Goal: Transaction & Acquisition: Book appointment/travel/reservation

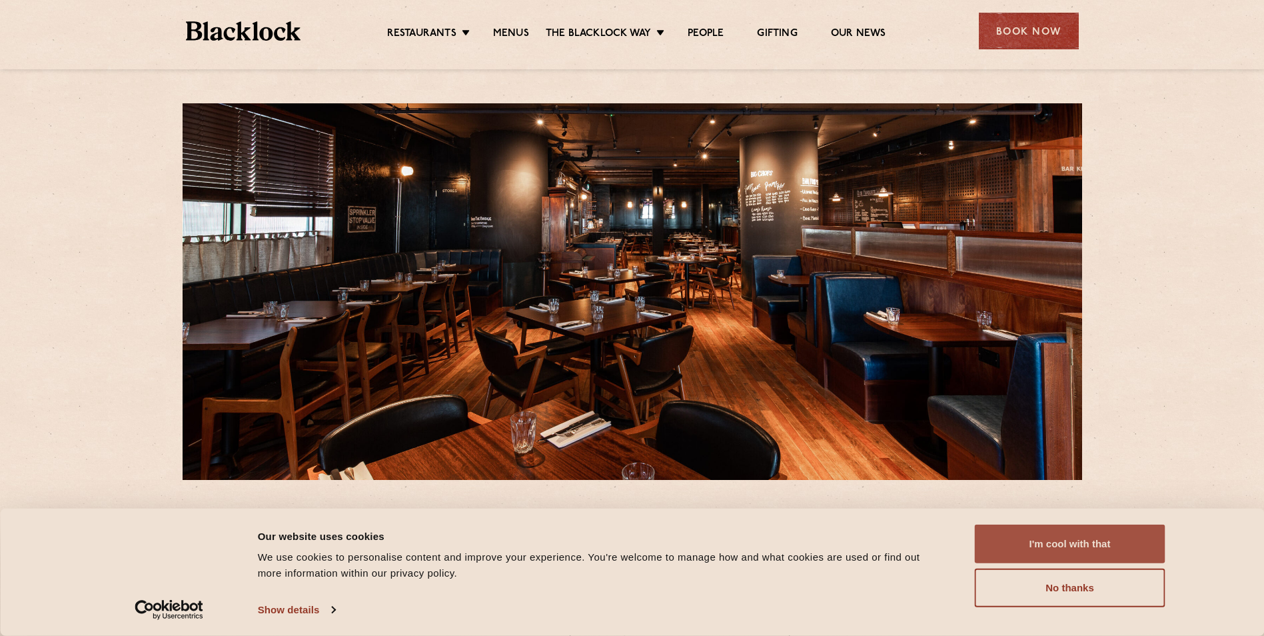
click at [1058, 542] on button "I'm cool with that" at bounding box center [1070, 543] width 191 height 39
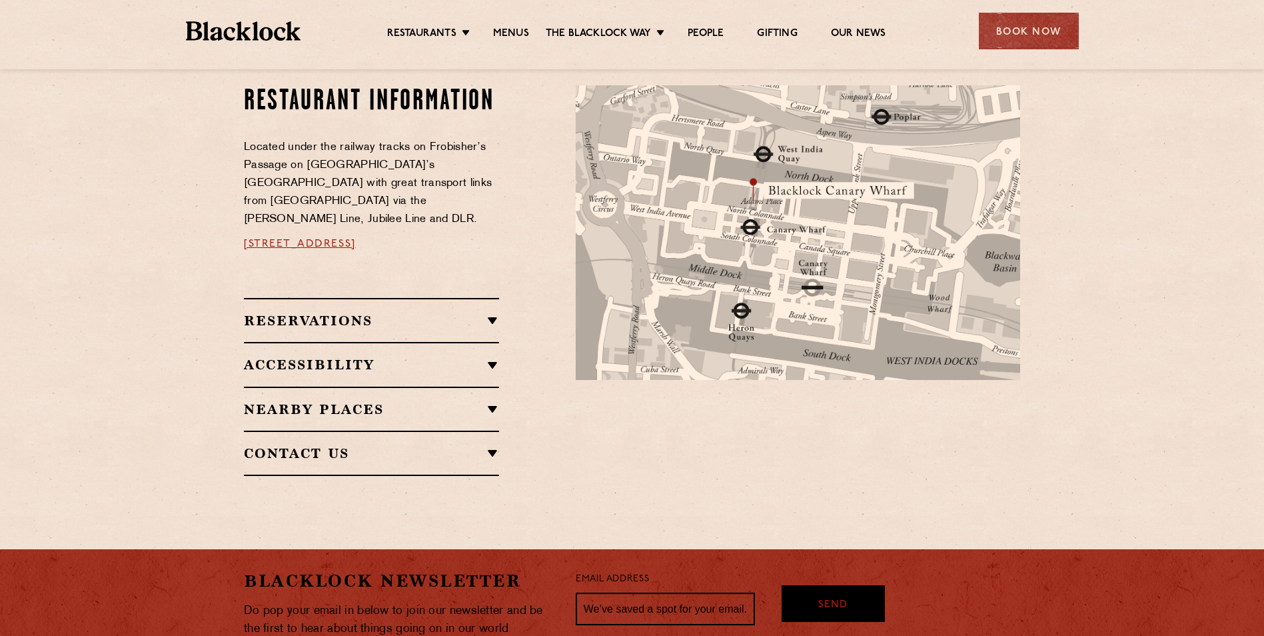
scroll to position [618, 0]
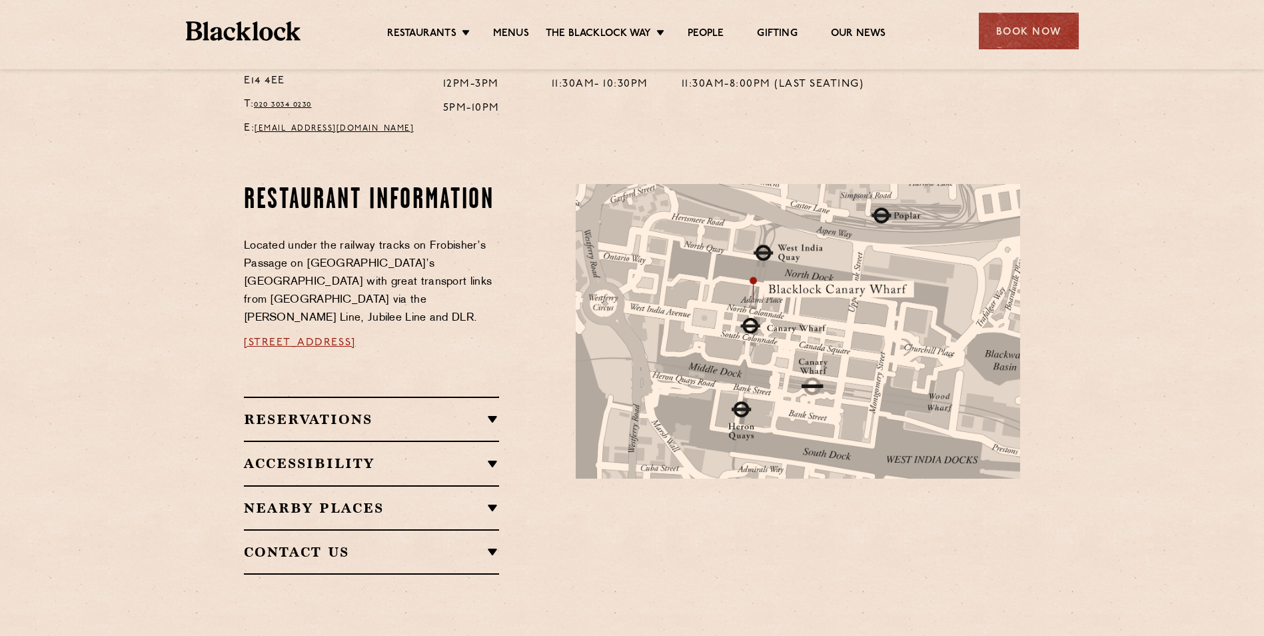
click at [494, 411] on h2 "Reservations" at bounding box center [371, 419] width 255 height 16
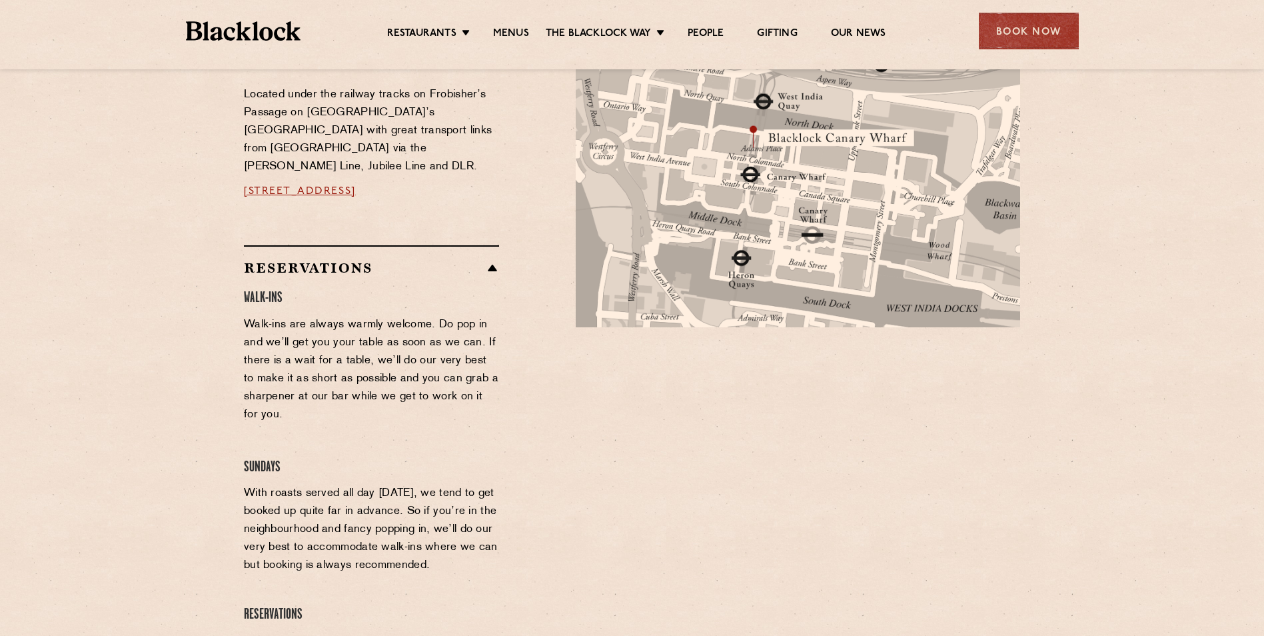
scroll to position [751, 0]
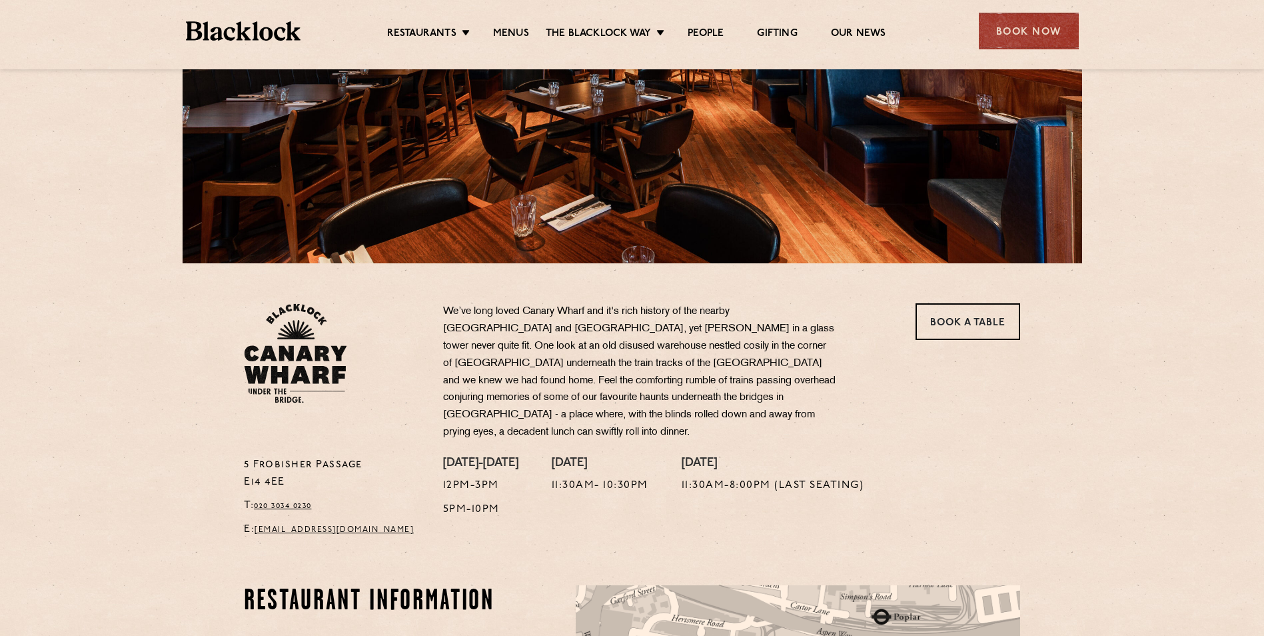
scroll to position [200, 0]
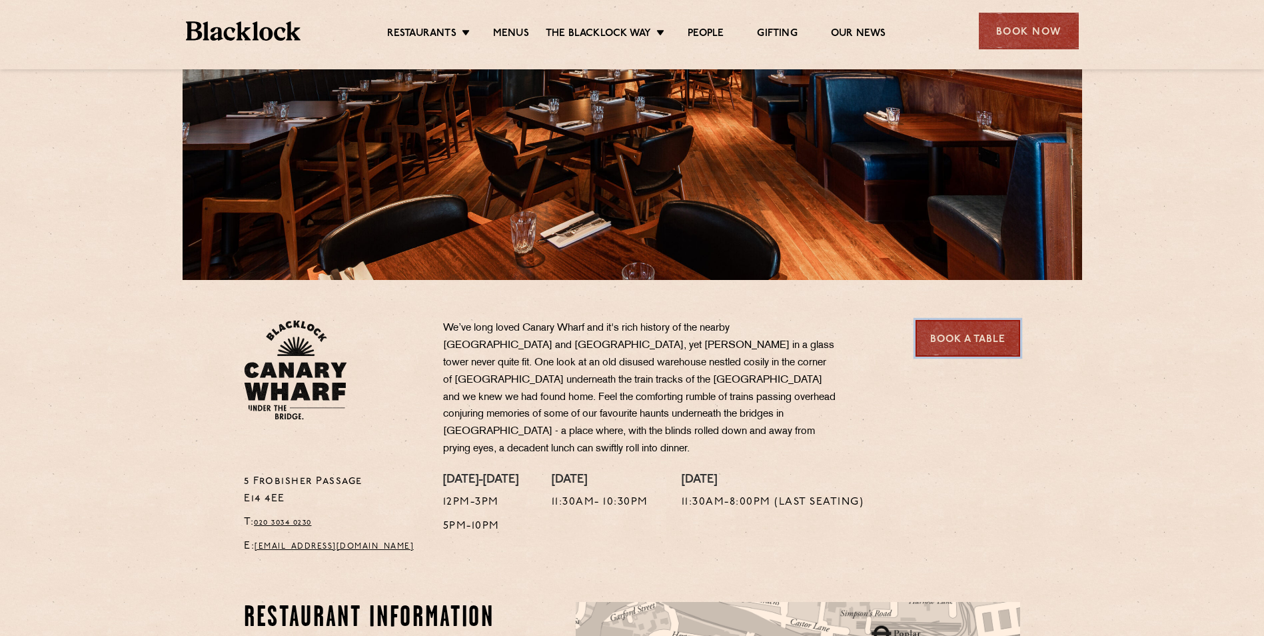
click at [951, 341] on link "Book a Table" at bounding box center [968, 338] width 105 height 37
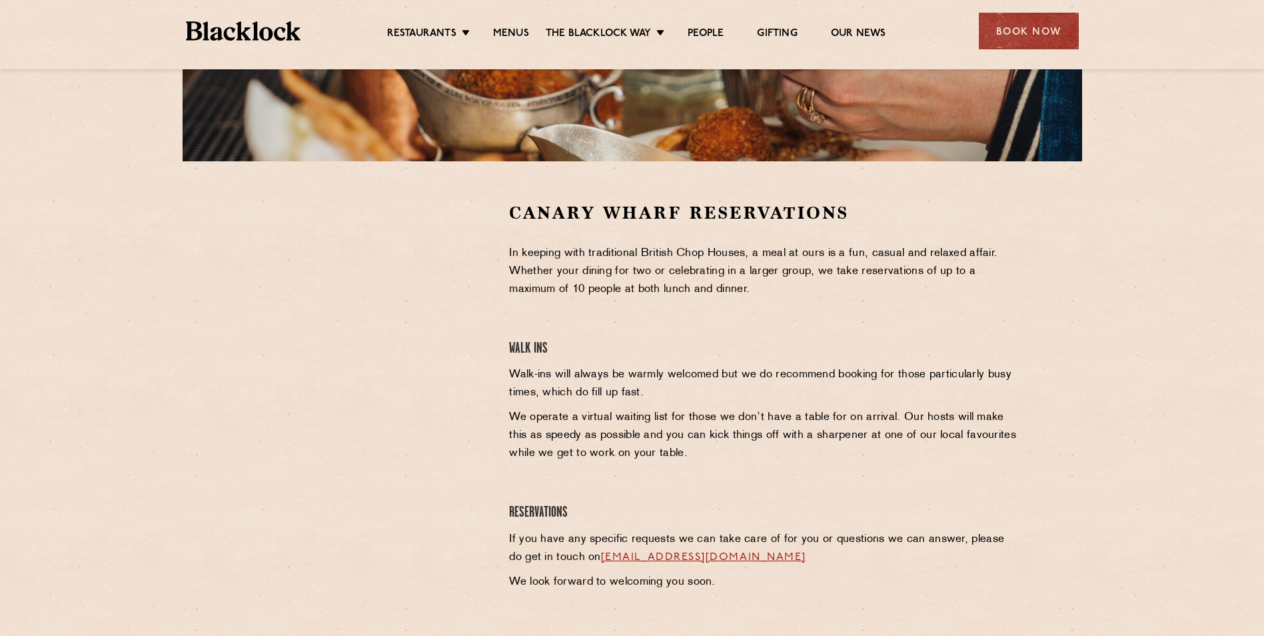
scroll to position [333, 0]
